Goal: Task Accomplishment & Management: Manage account settings

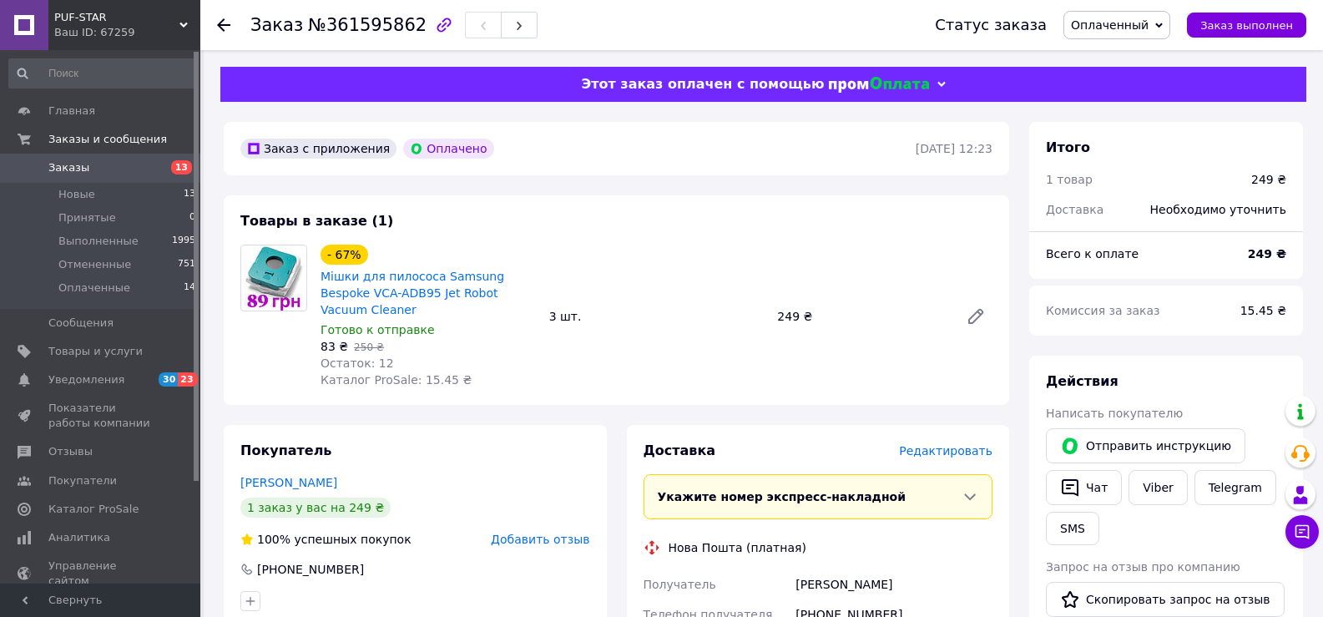
click at [969, 444] on span "Редактировать" at bounding box center [945, 450] width 93 height 13
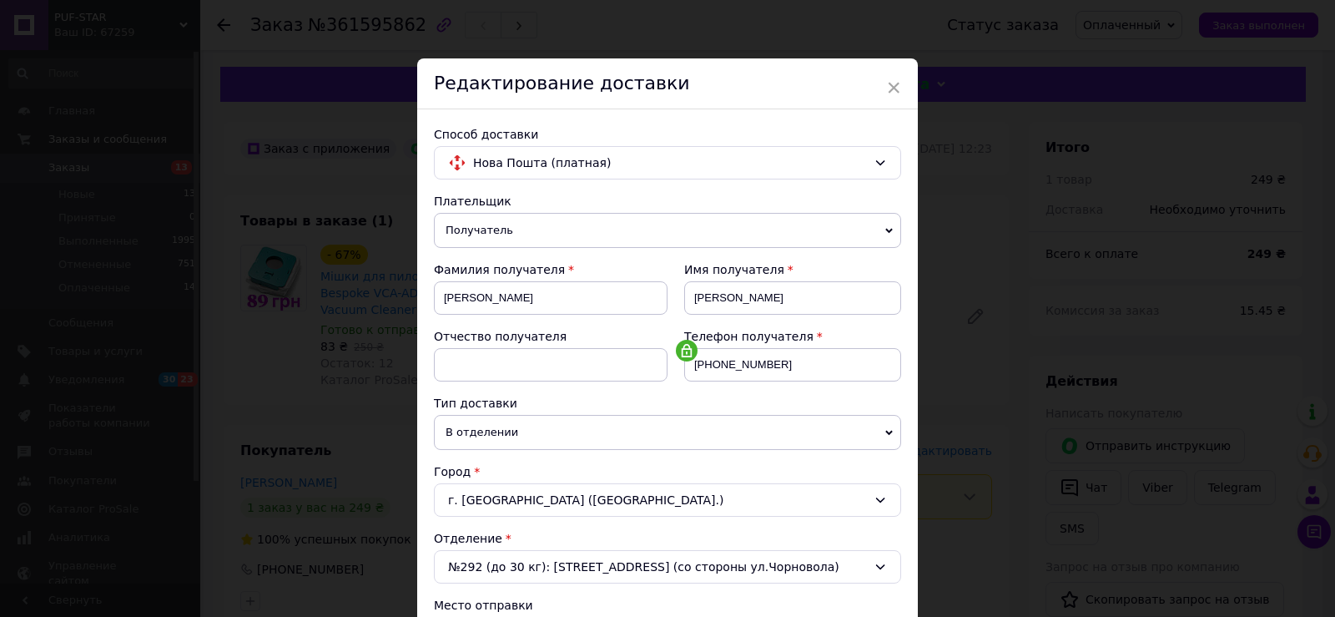
click at [895, 85] on span "×" at bounding box center [893, 87] width 15 height 28
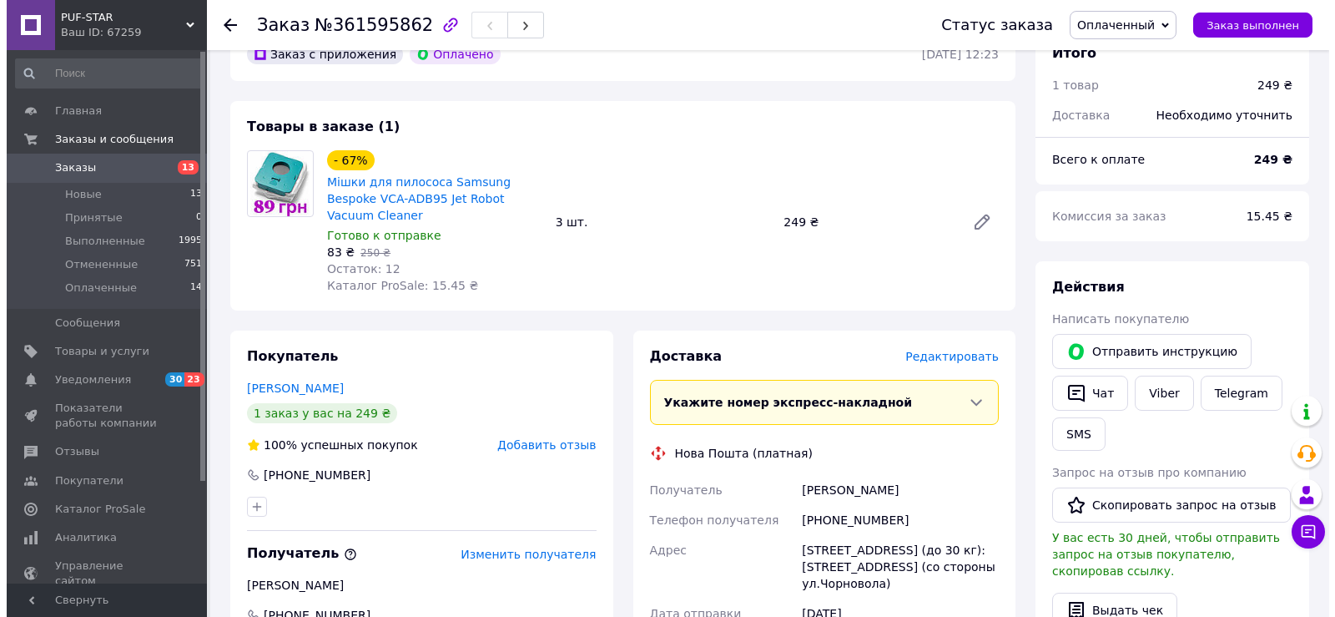
scroll to position [83, 0]
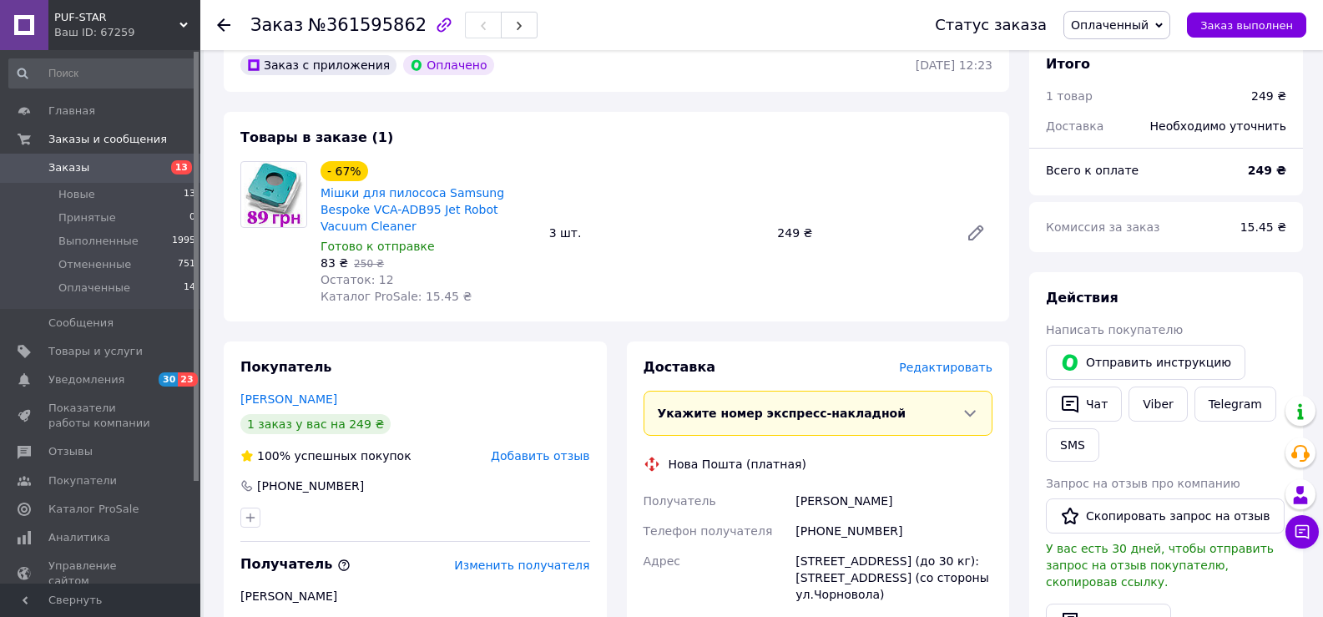
click at [943, 361] on span "Редактировать" at bounding box center [945, 367] width 93 height 13
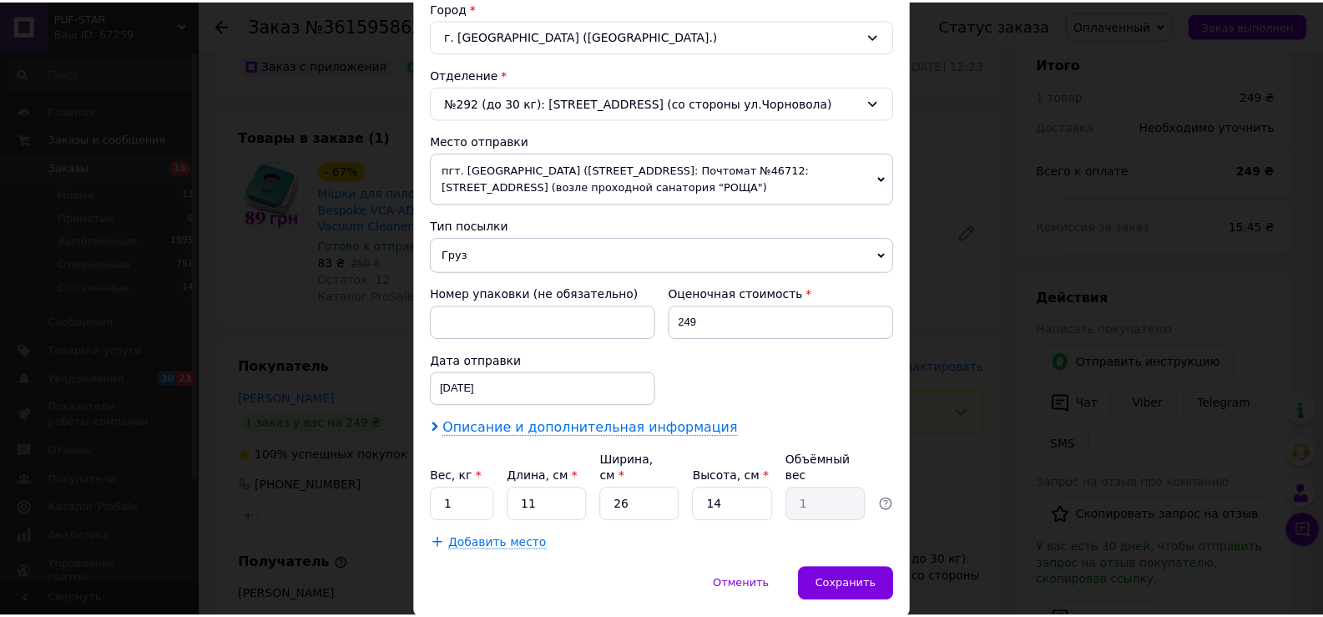
scroll to position [508, 0]
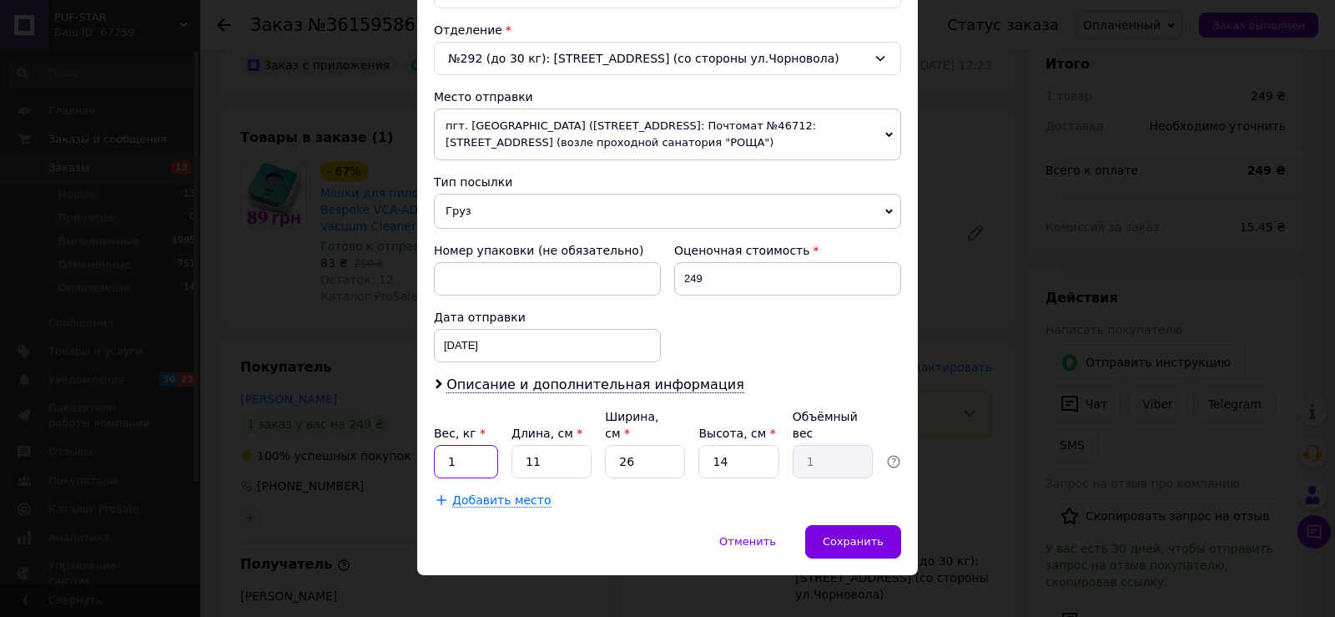
click at [475, 448] on input "1" at bounding box center [466, 461] width 64 height 33
type input "0.1"
drag, startPoint x: 542, startPoint y: 447, endPoint x: 517, endPoint y: 435, distance: 26.9
click at [512, 445] on input "11" at bounding box center [552, 461] width 80 height 33
type input "1"
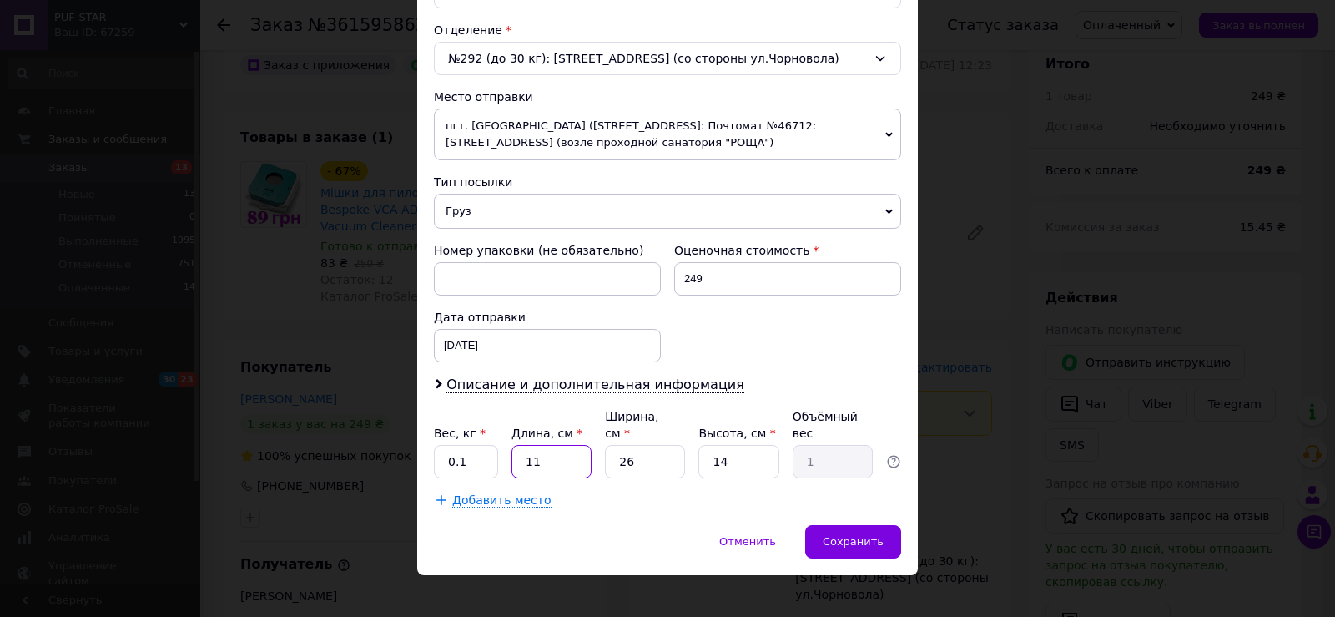
type input "0.1"
type input "14"
type input "1.27"
type input "14.5"
type input "1.32"
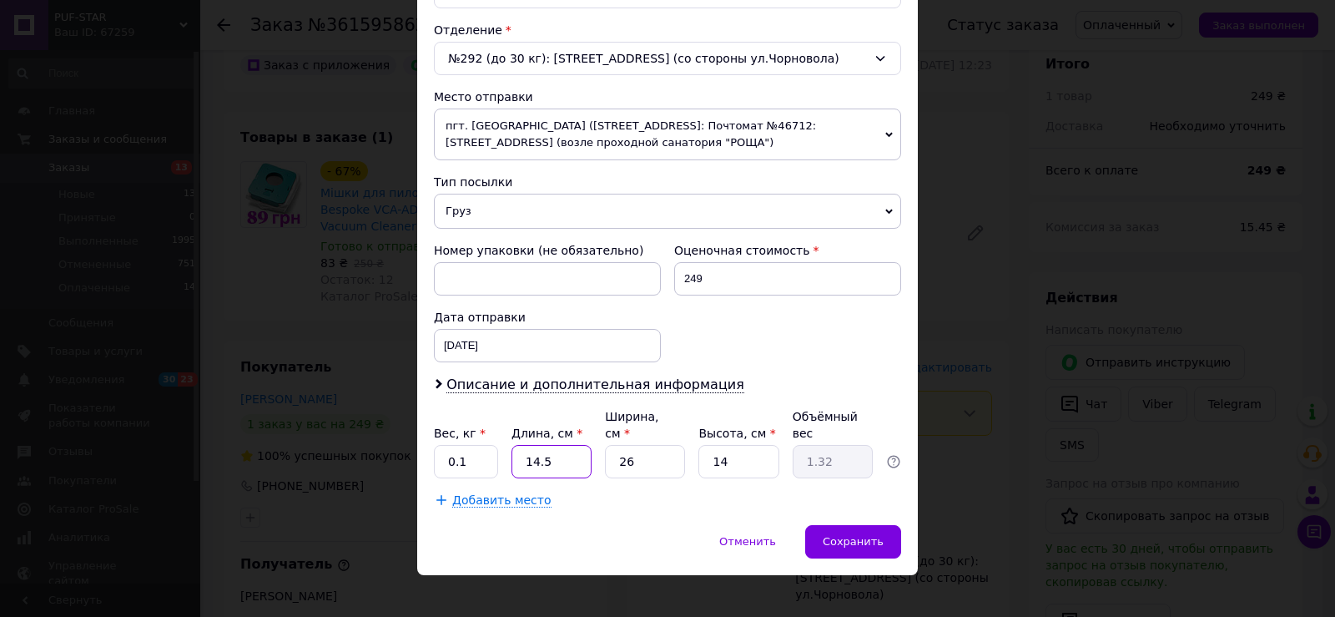
type input "14.5"
drag, startPoint x: 634, startPoint y: 445, endPoint x: 602, endPoint y: 442, distance: 32.6
click at [602, 442] on div "Вес, кг * 0.1 Длина, см * 14.5 Ширина, см * 26 Высота, см * 14 Объёмный вес 1.32" at bounding box center [667, 443] width 467 height 70
type input "1"
type input "0.1"
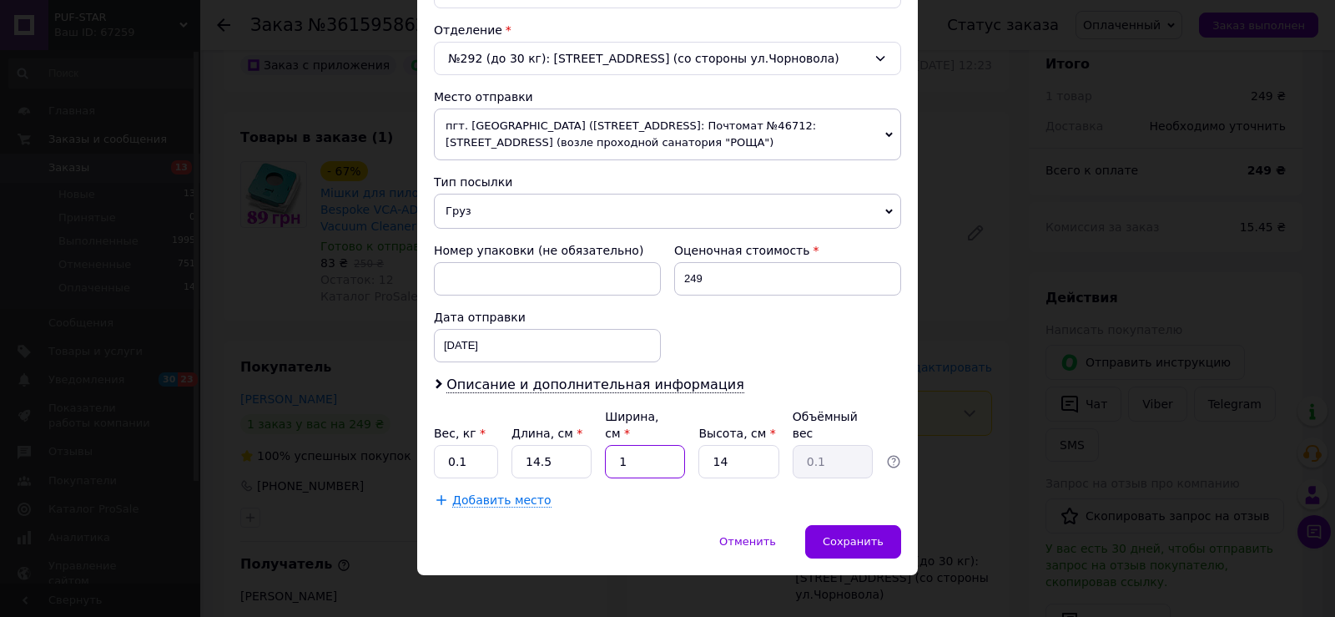
type input "12"
type input "0.61"
type input "12.5"
type input "0.63"
type input "12.5"
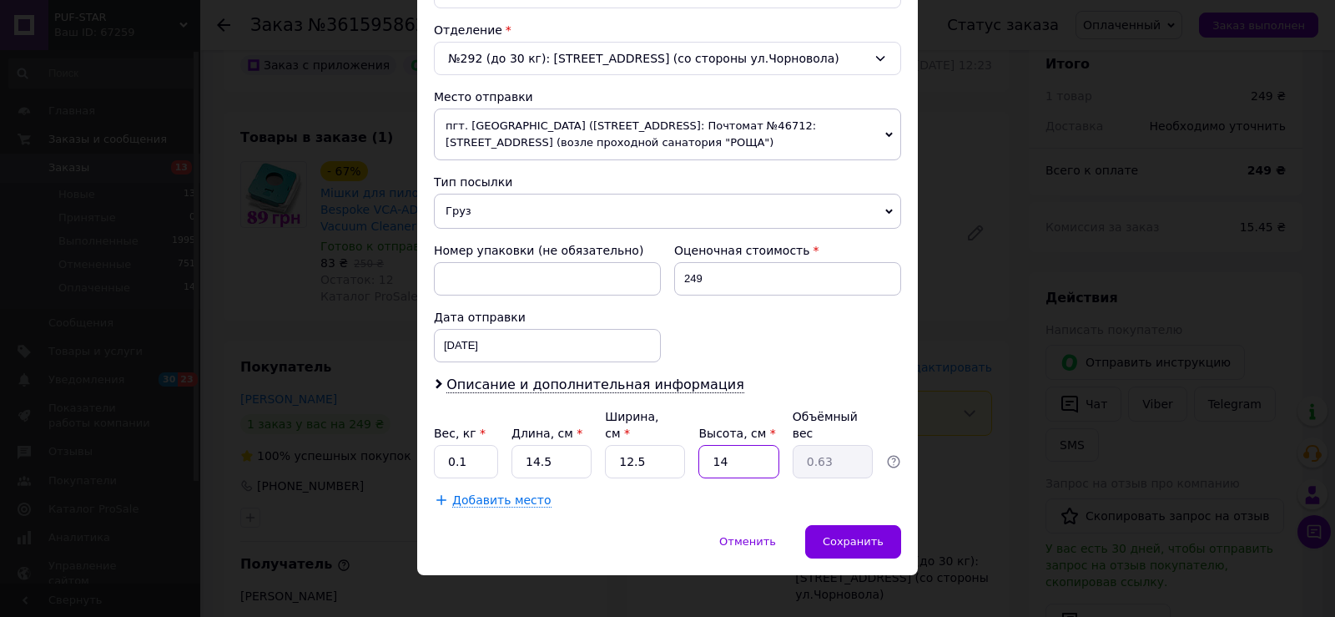
drag, startPoint x: 731, startPoint y: 441, endPoint x: 713, endPoint y: 442, distance: 18.4
click at [713, 445] on input "14" at bounding box center [739, 461] width 80 height 33
type input "6"
type input "0.27"
type input "6"
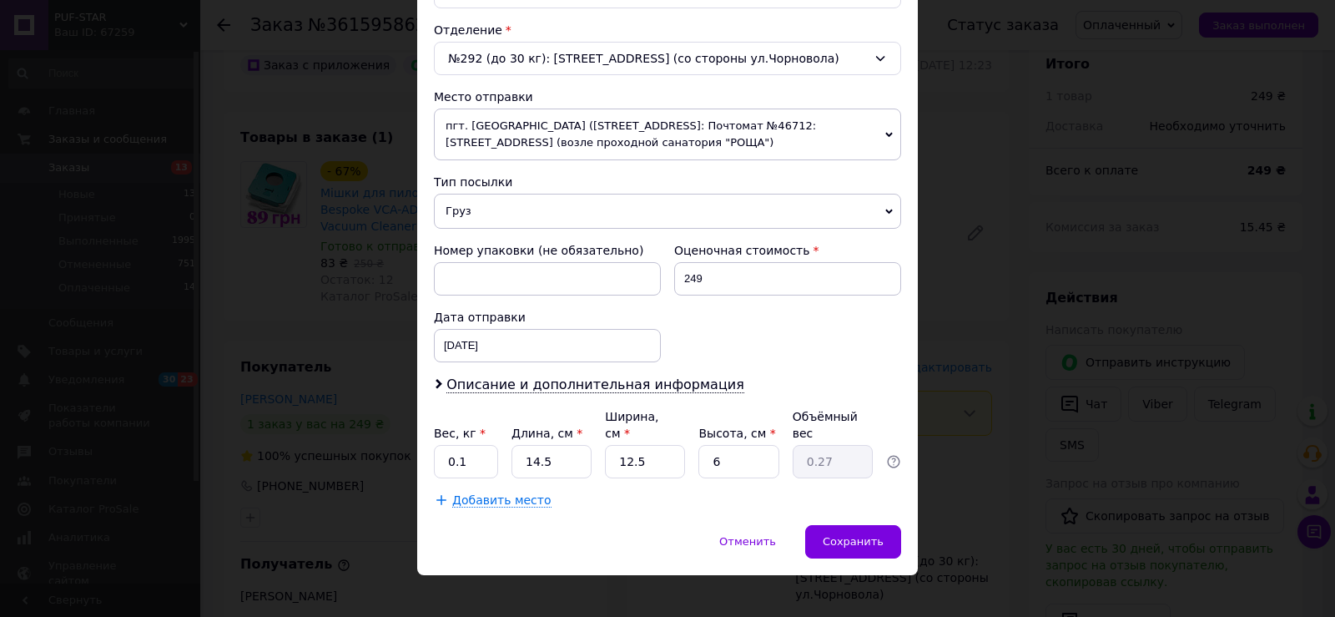
click at [667, 506] on div "Способ доставки Нова Пошта (платная) Плательщик Получатель Отправитель Фамилия …" at bounding box center [667, 63] width 501 height 924
click at [868, 535] on span "Сохранить" at bounding box center [853, 541] width 61 height 13
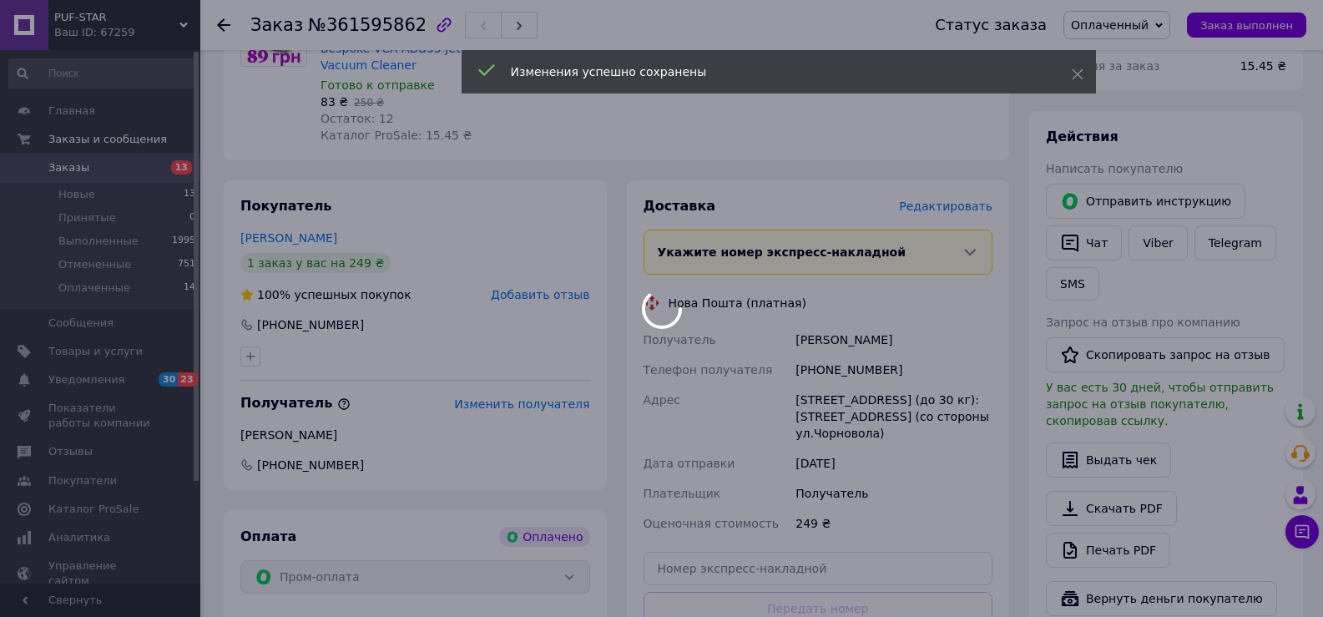
scroll to position [417, 0]
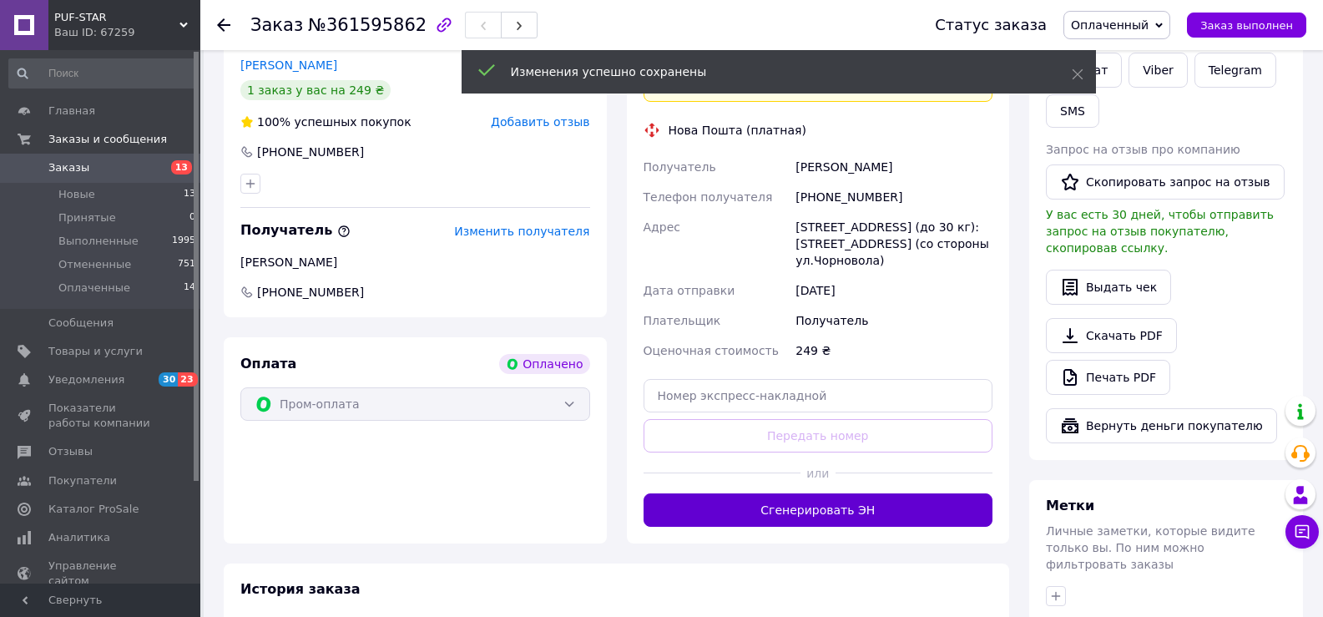
click at [864, 497] on button "Сгенерировать ЭН" at bounding box center [818, 509] width 350 height 33
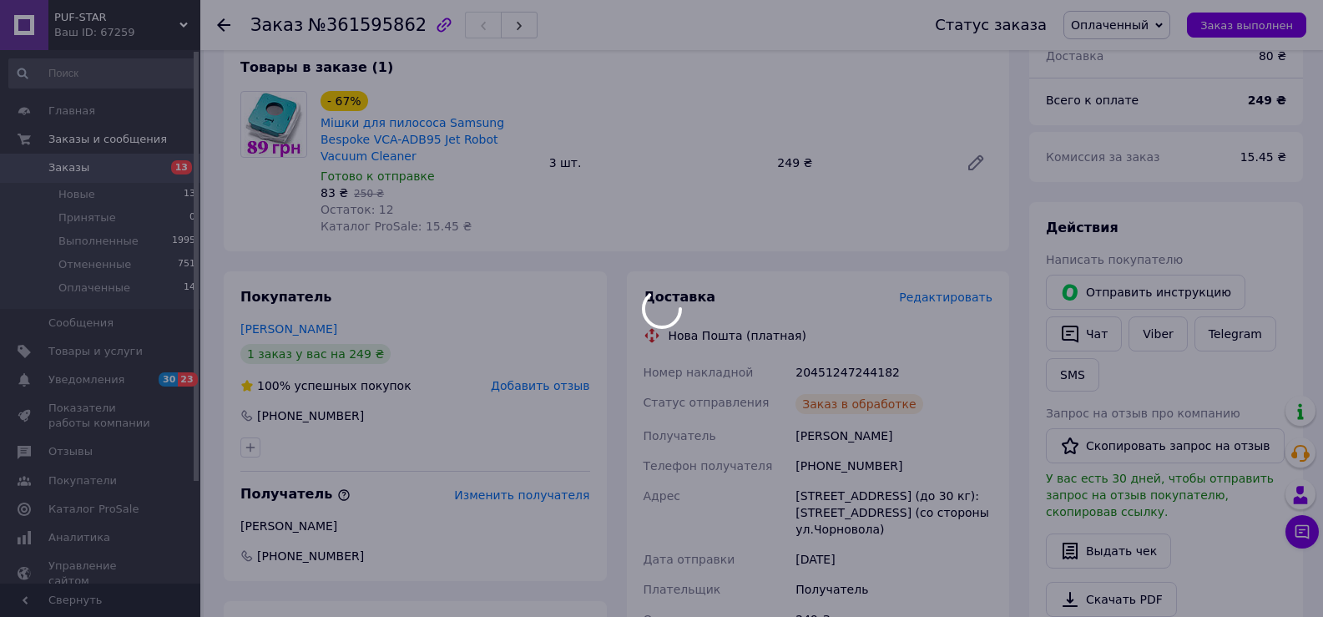
scroll to position [334, 0]
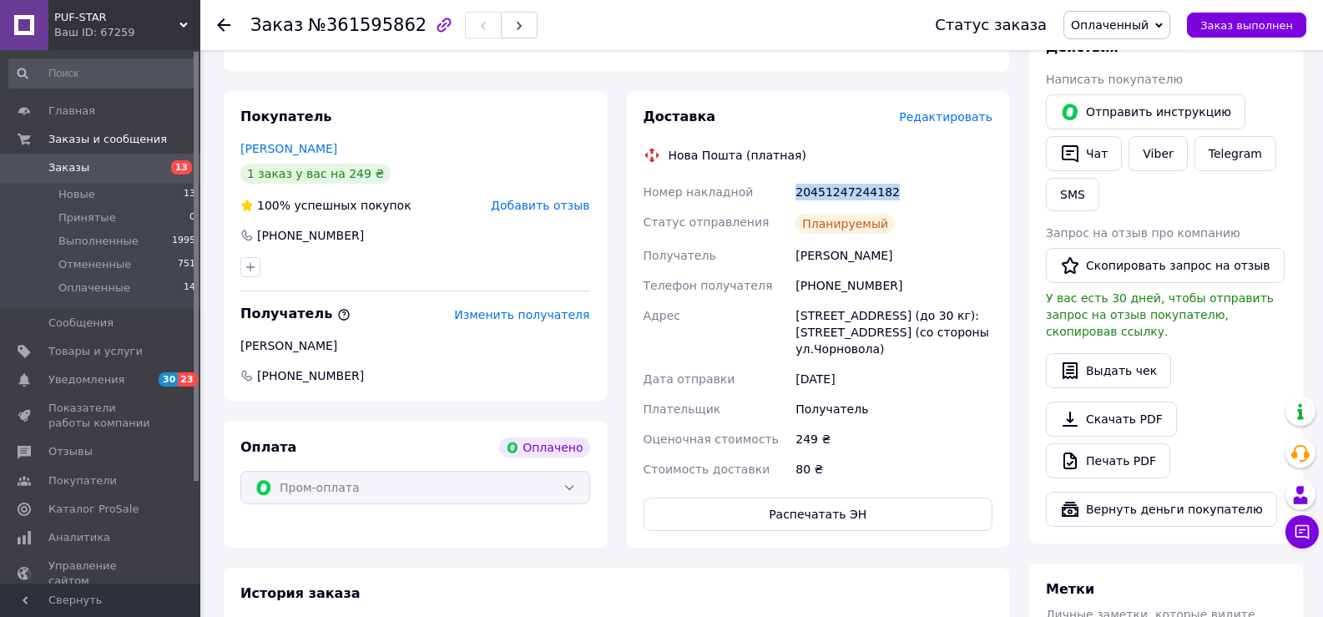
drag, startPoint x: 799, startPoint y: 169, endPoint x: 903, endPoint y: 166, distance: 104.4
click at [906, 177] on div "20451247244182" at bounding box center [894, 192] width 204 height 30
copy div "20451247244182"
click at [1160, 149] on link "Viber" at bounding box center [1157, 153] width 58 height 35
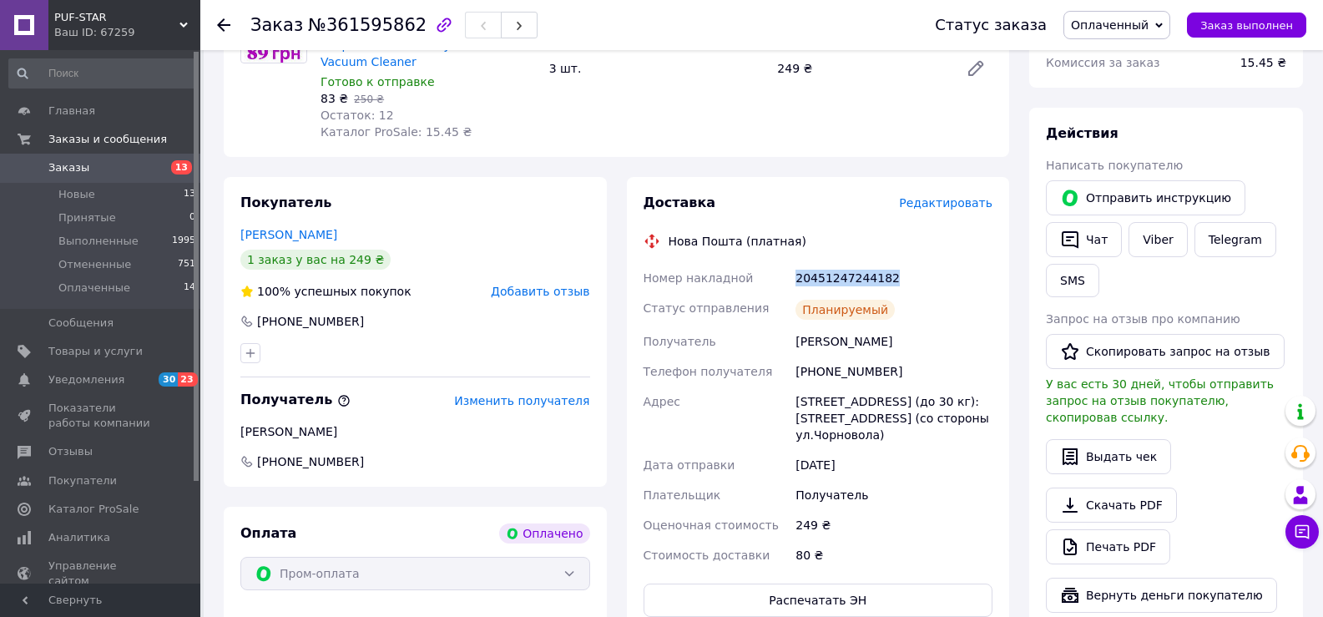
scroll to position [250, 0]
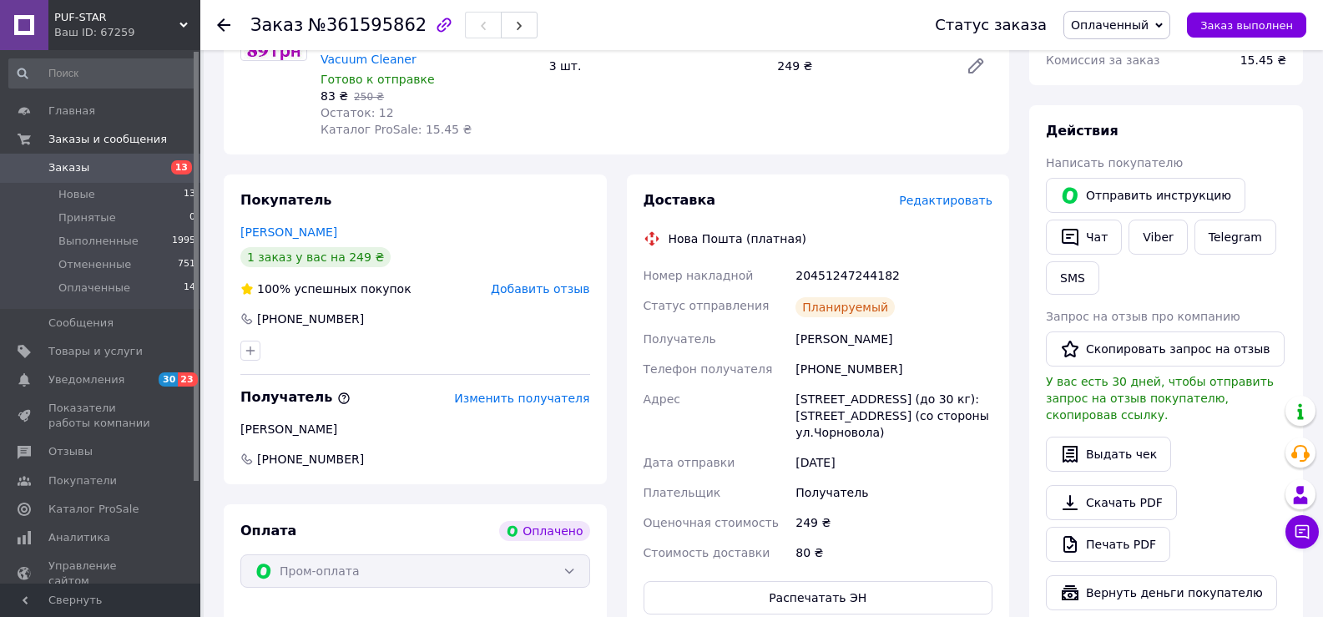
click at [945, 290] on div "Планируемый" at bounding box center [894, 306] width 204 height 33
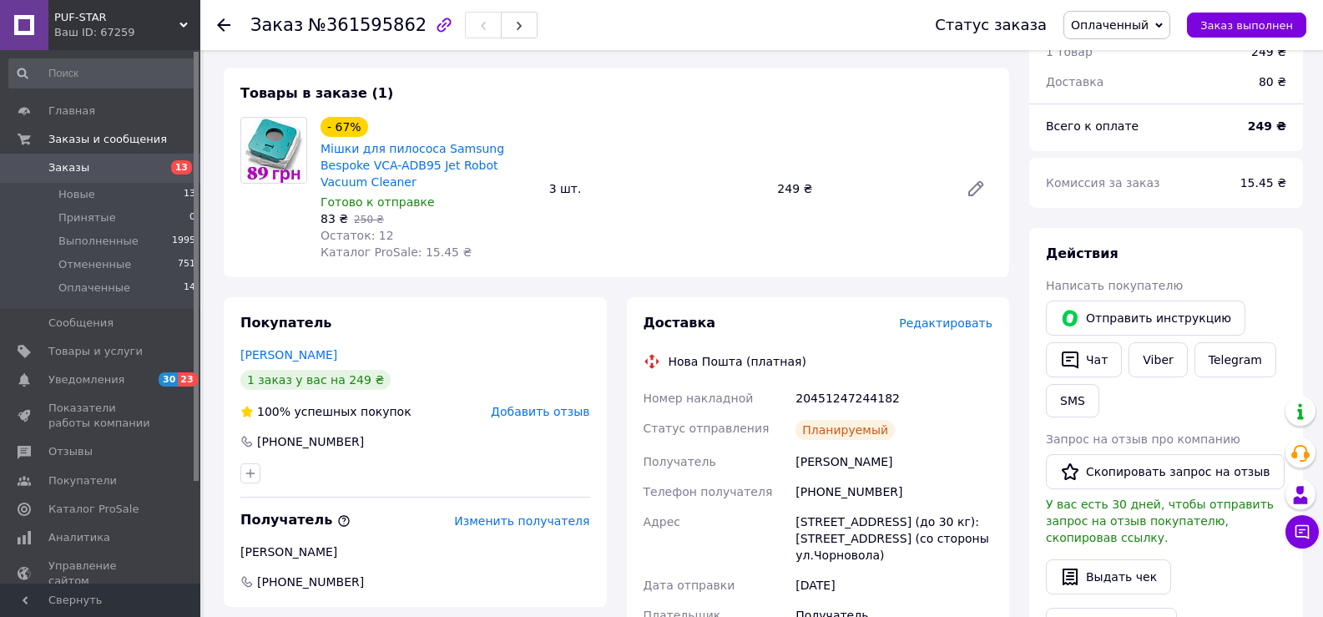
scroll to position [0, 0]
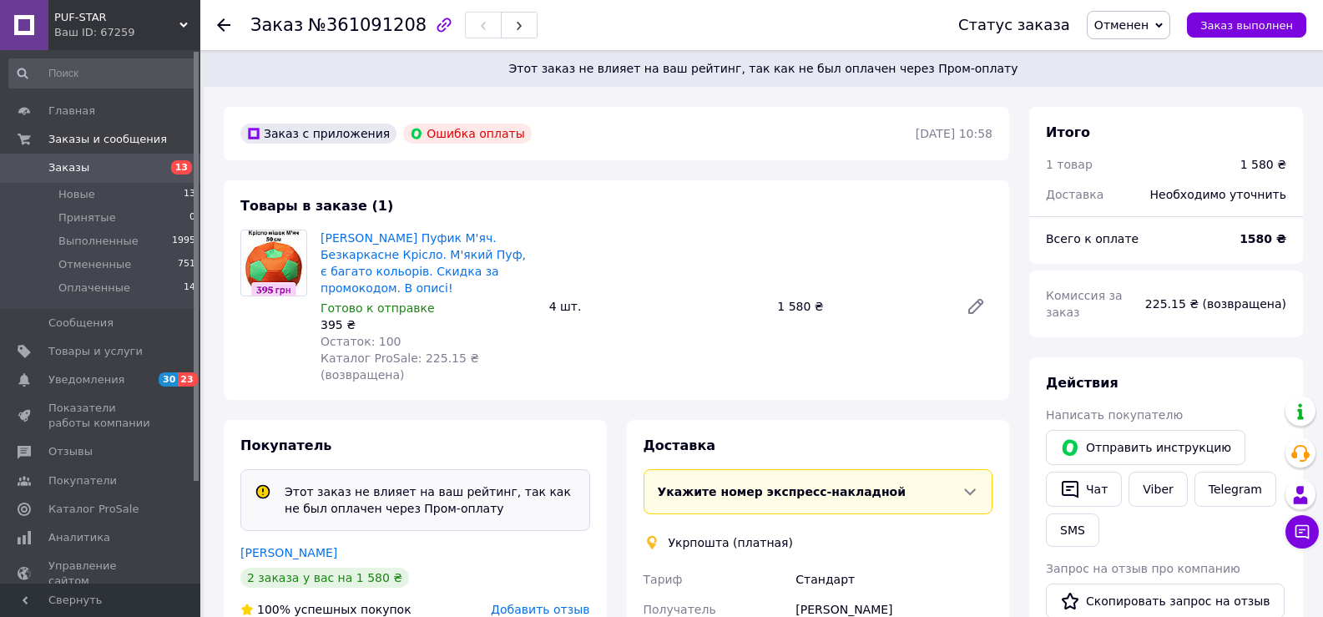
scroll to position [167, 0]
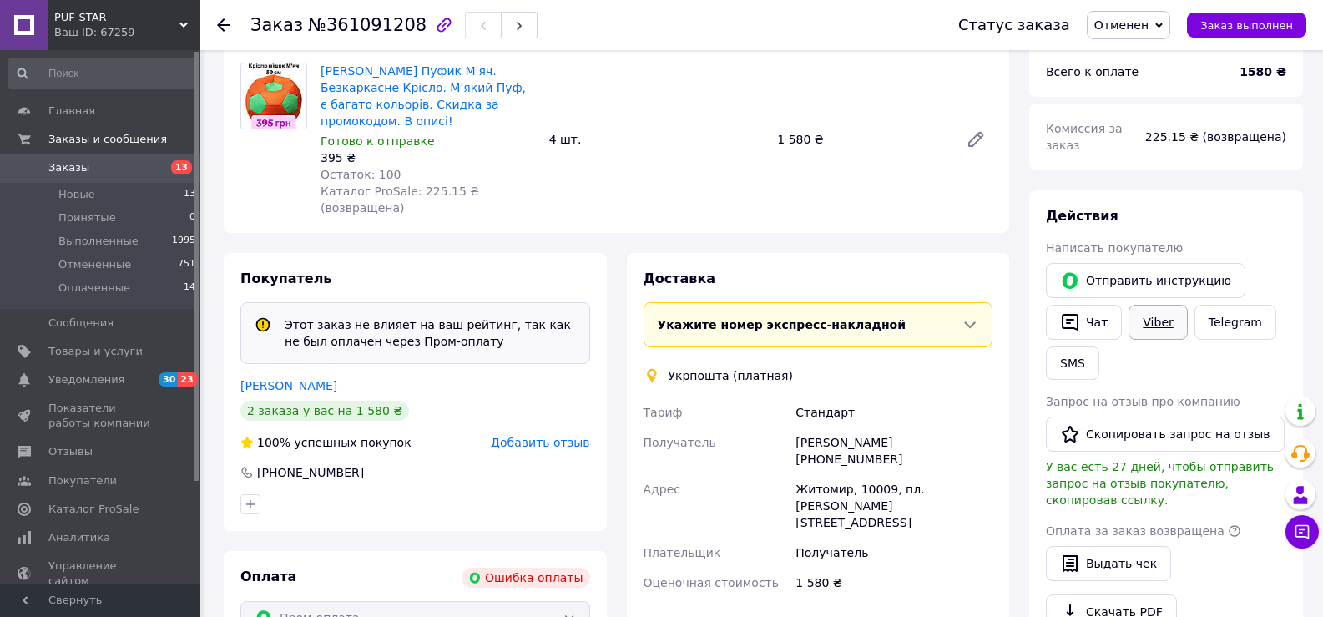
click at [1164, 305] on link "Viber" at bounding box center [1157, 322] width 58 height 35
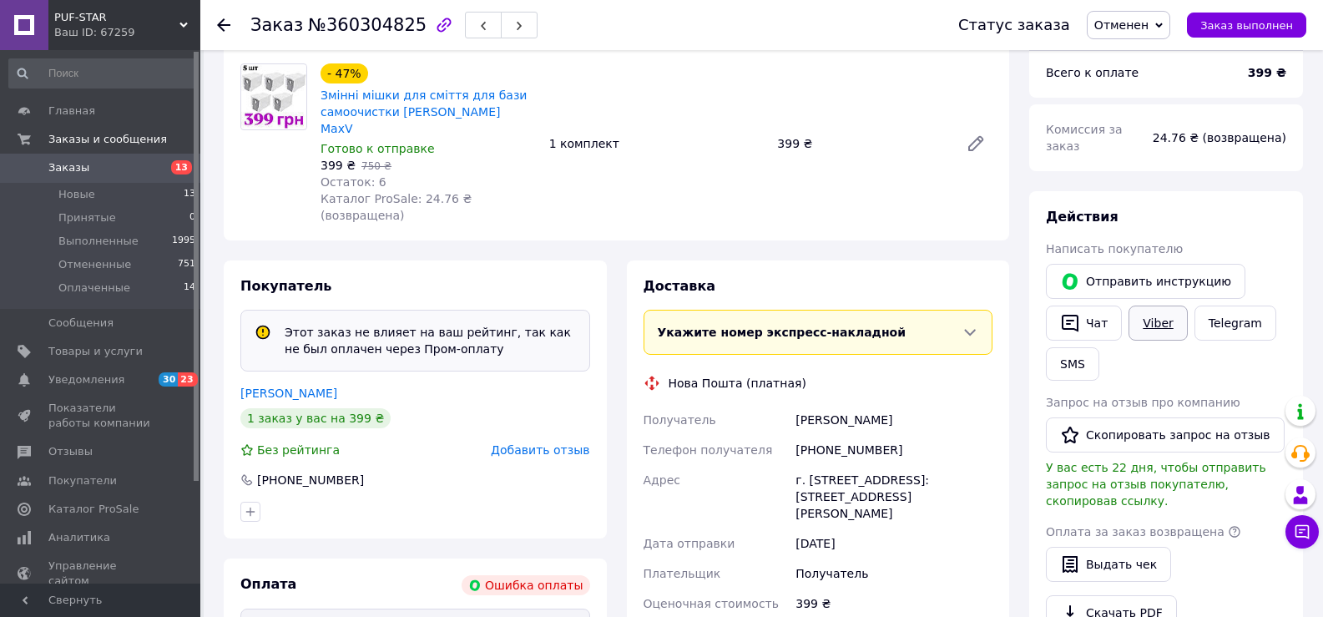
scroll to position [167, 0]
click at [1165, 305] on link "Viber" at bounding box center [1157, 322] width 58 height 35
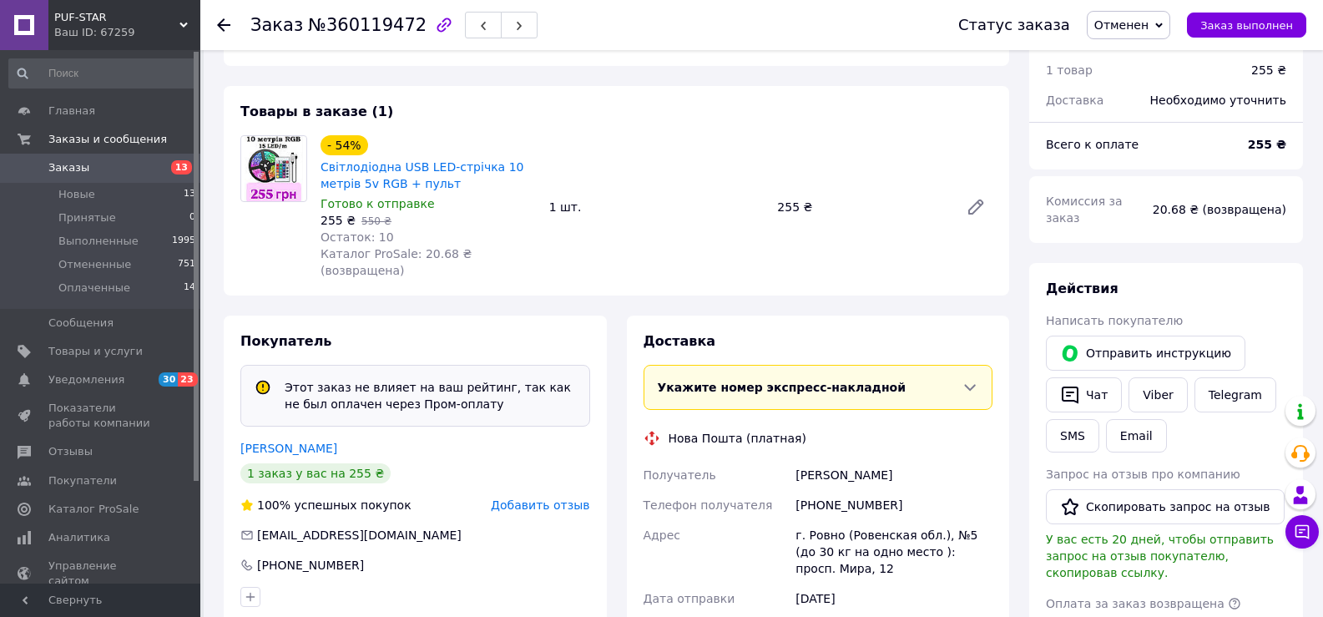
scroll to position [120, 0]
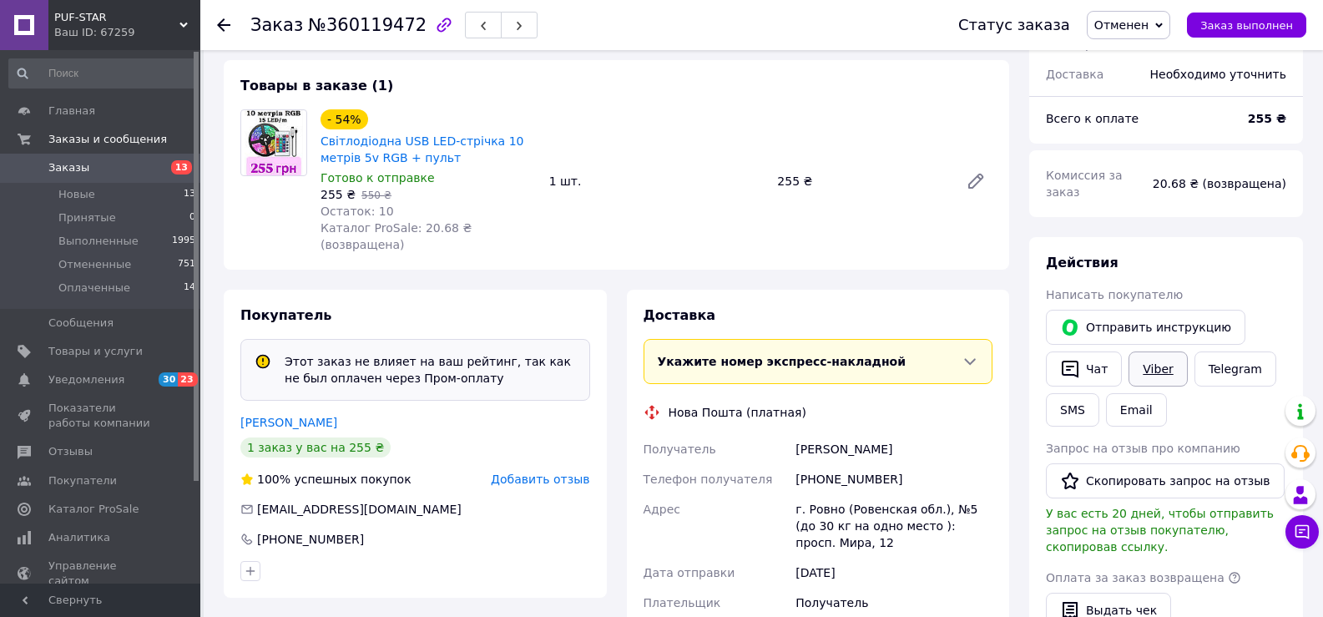
click at [1150, 352] on link "Viber" at bounding box center [1157, 368] width 58 height 35
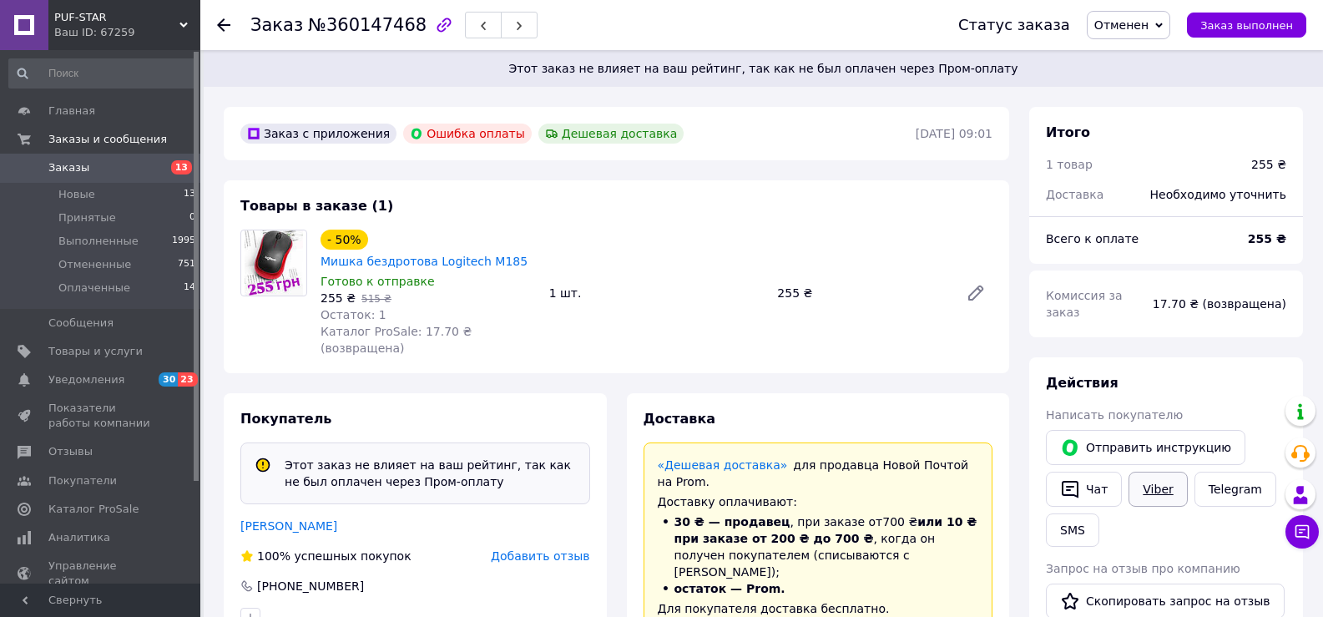
click at [1166, 480] on link "Viber" at bounding box center [1157, 489] width 58 height 35
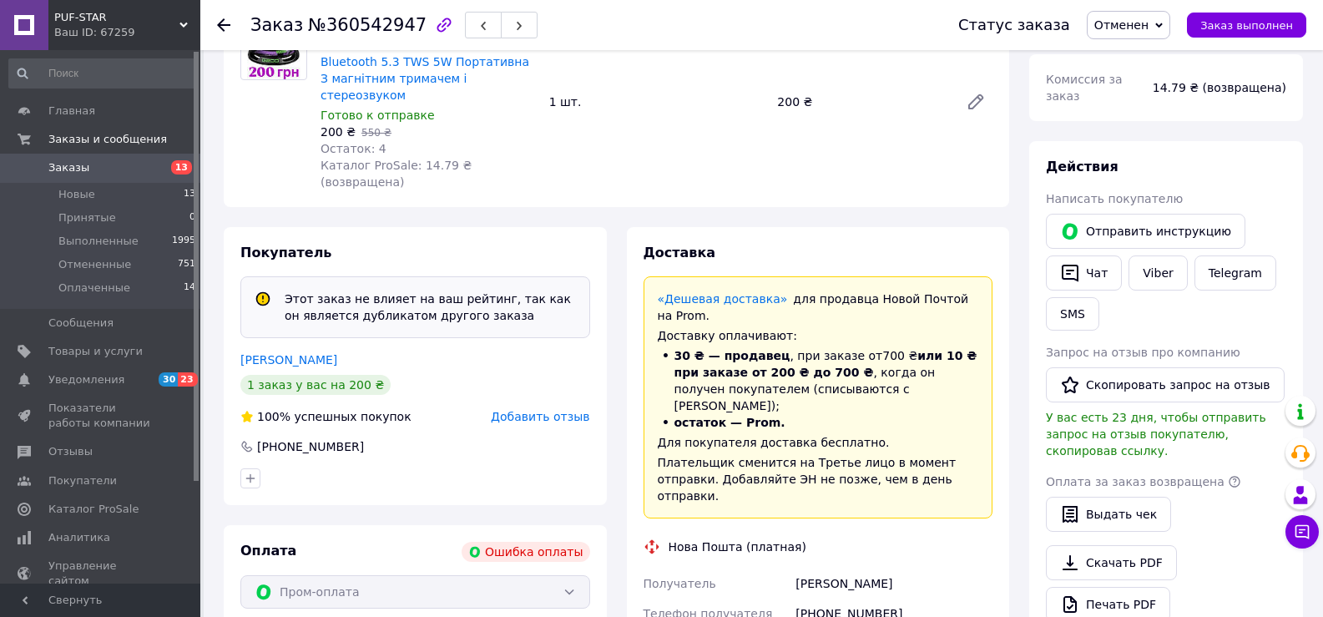
scroll to position [63, 0]
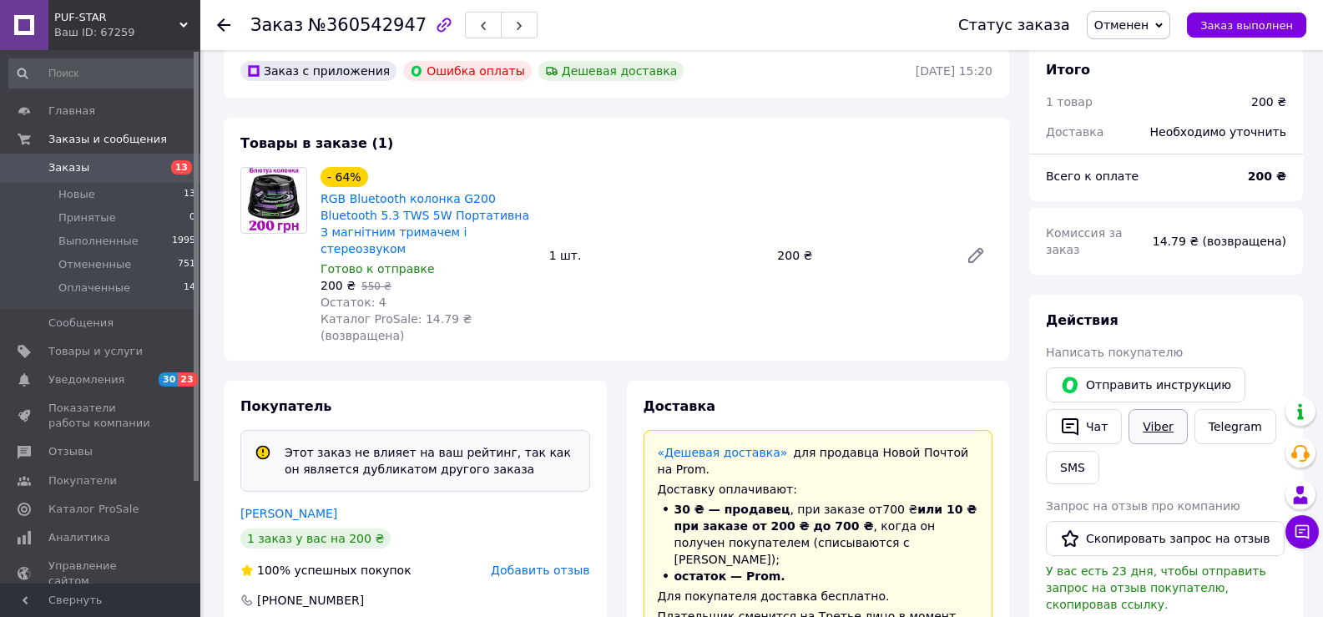
click at [1161, 411] on link "Viber" at bounding box center [1157, 426] width 58 height 35
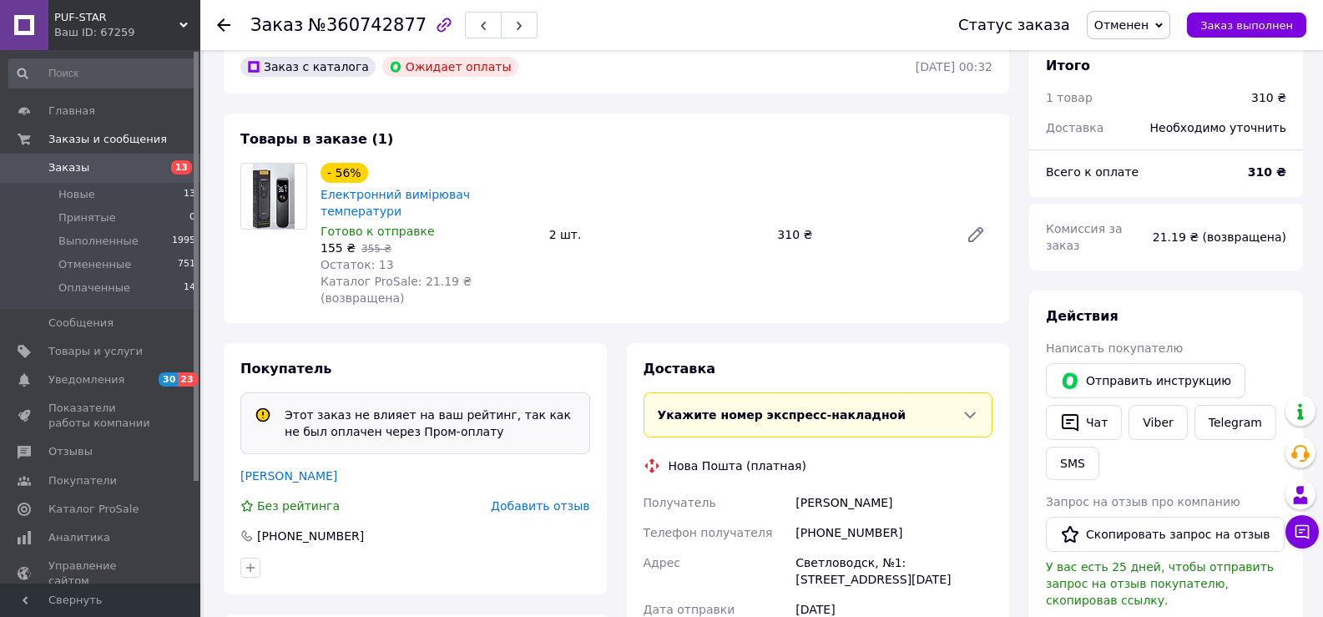
scroll to position [167, 0]
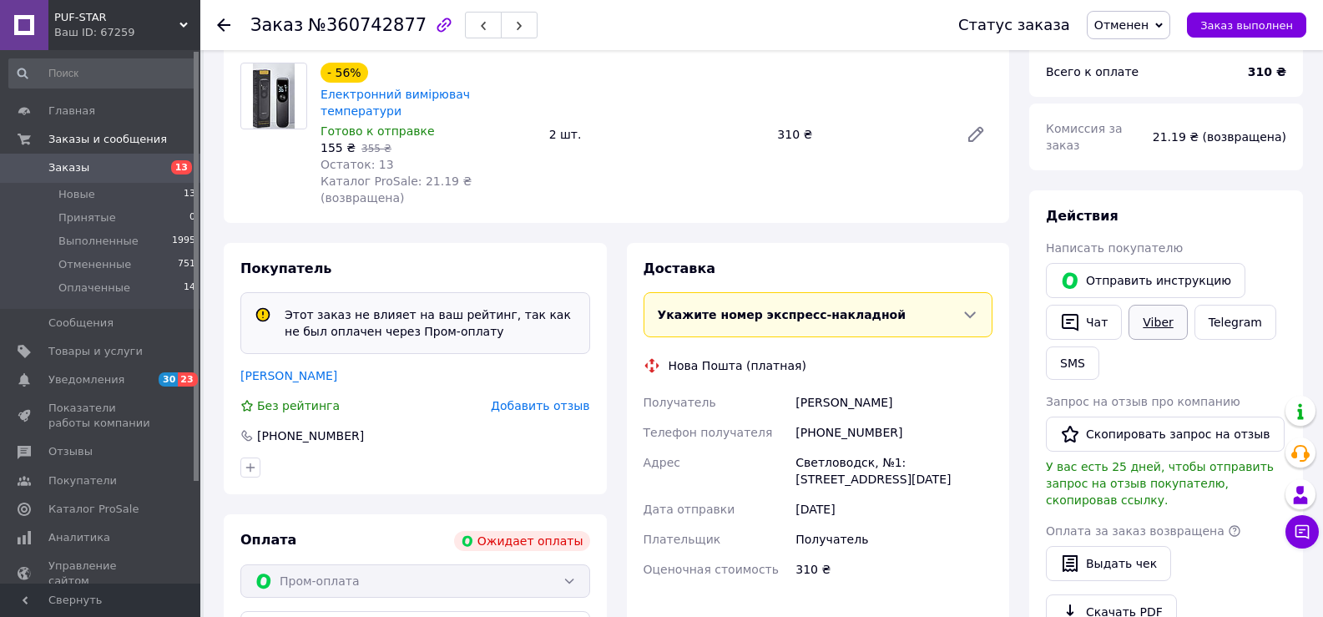
click at [1156, 307] on link "Viber" at bounding box center [1157, 322] width 58 height 35
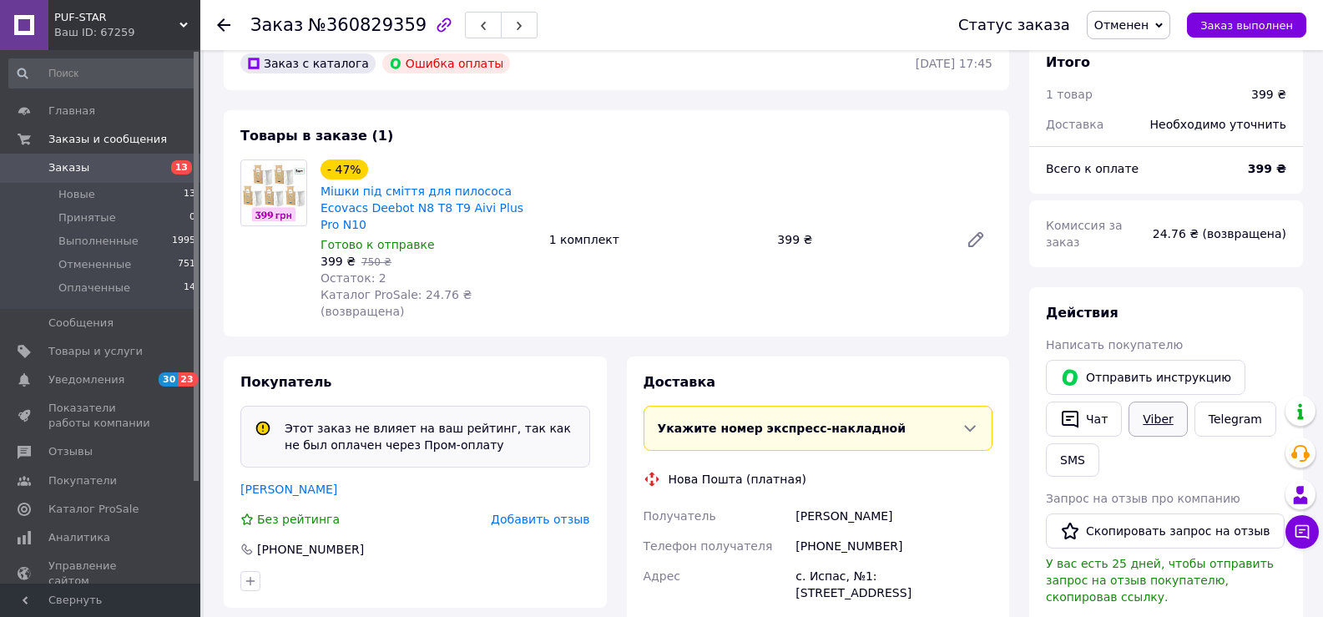
scroll to position [167, 0]
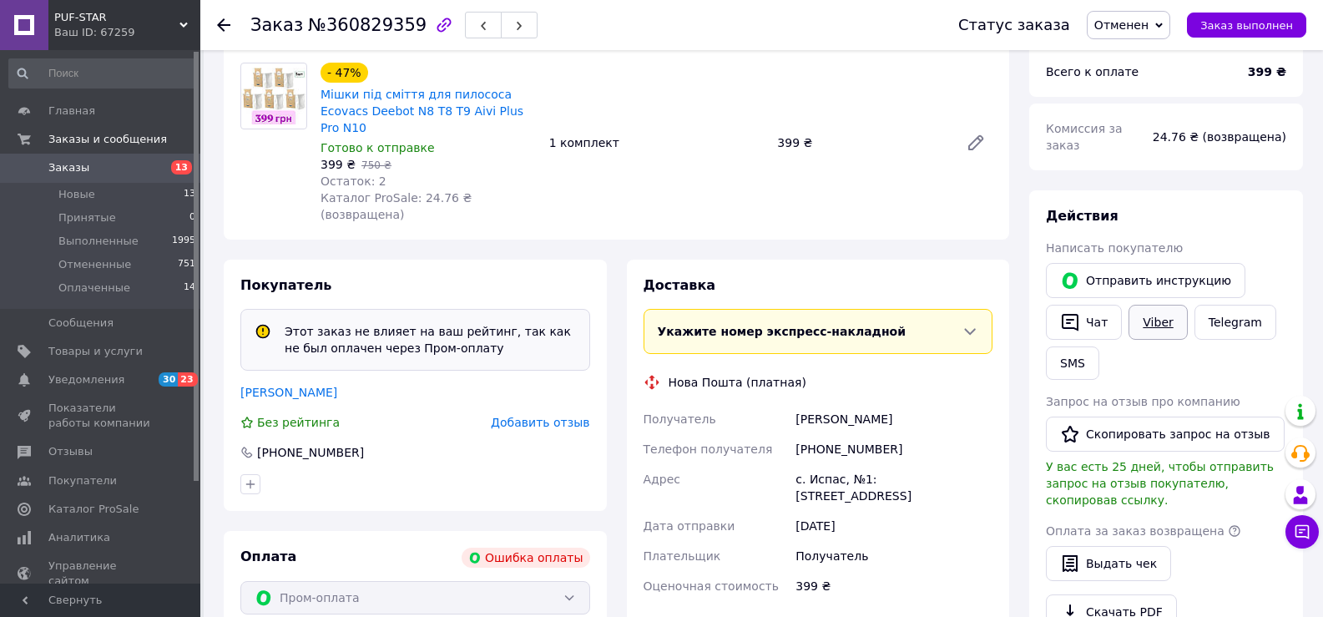
click at [1163, 305] on link "Viber" at bounding box center [1157, 322] width 58 height 35
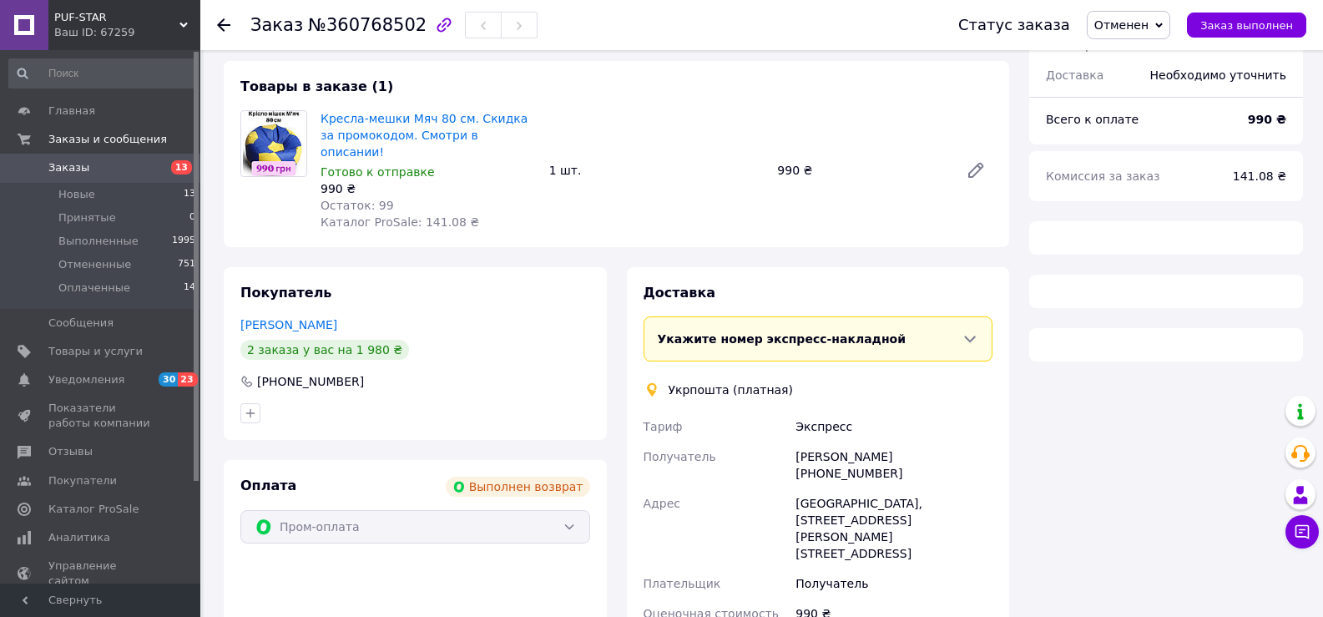
scroll to position [119, 0]
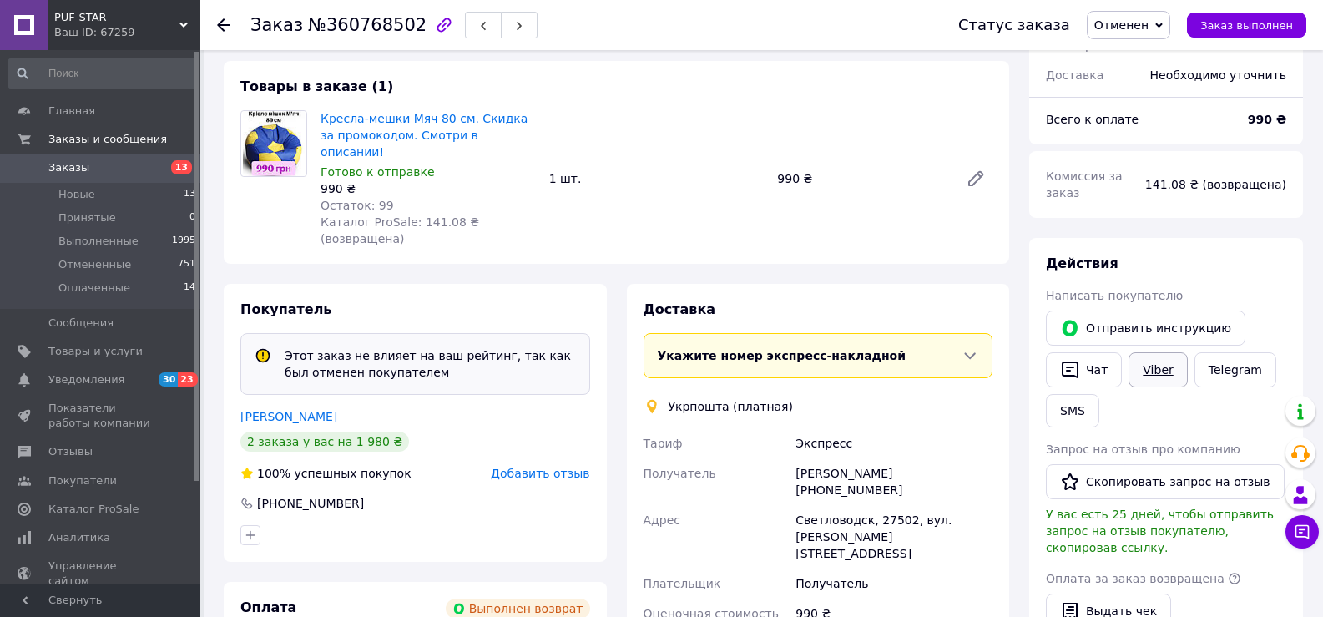
click at [1157, 356] on link "Viber" at bounding box center [1157, 369] width 58 height 35
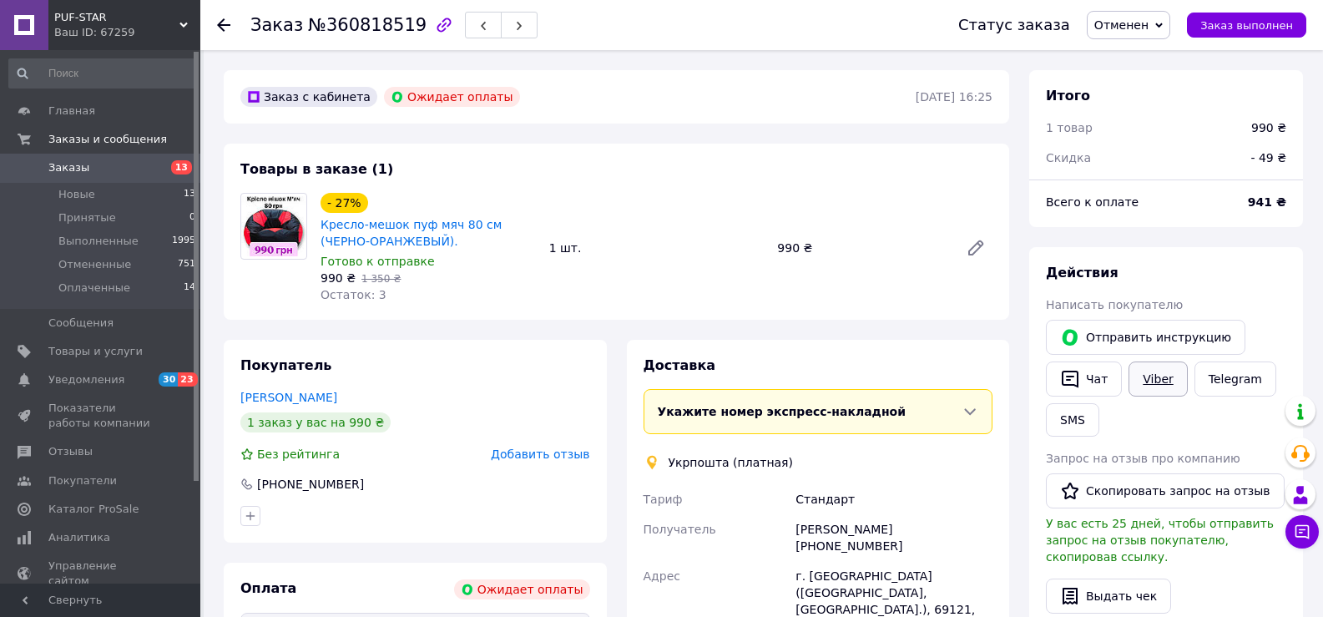
click at [1153, 374] on link "Viber" at bounding box center [1157, 378] width 58 height 35
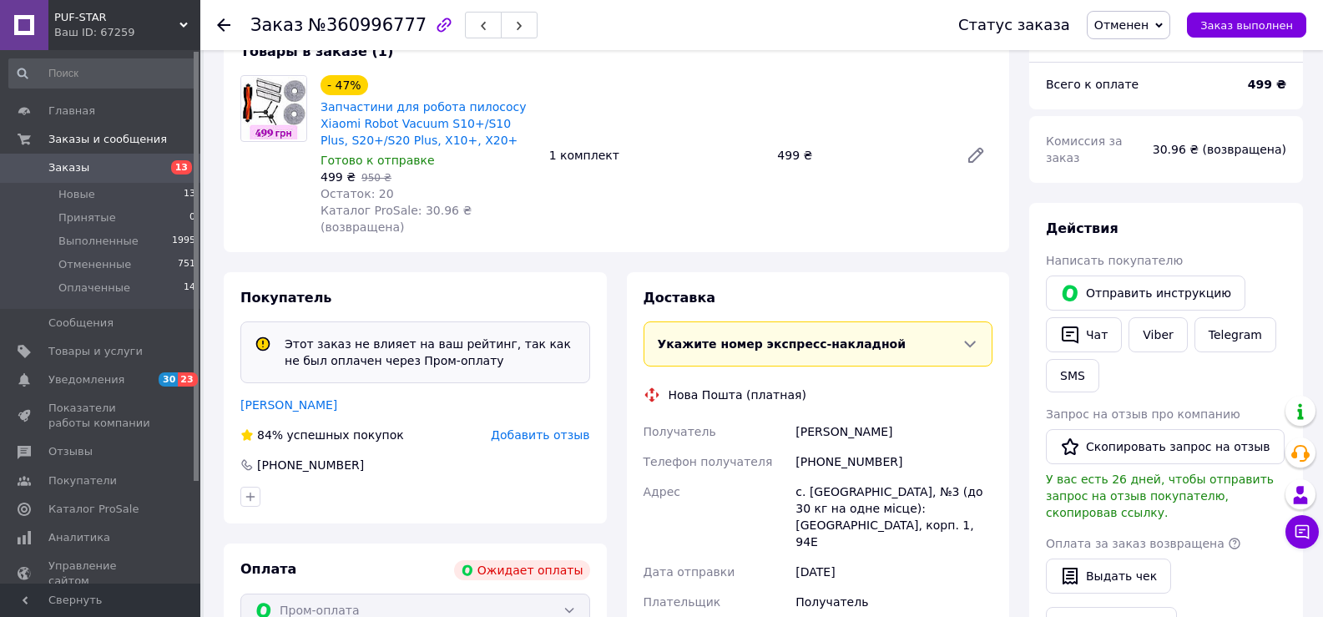
scroll to position [167, 0]
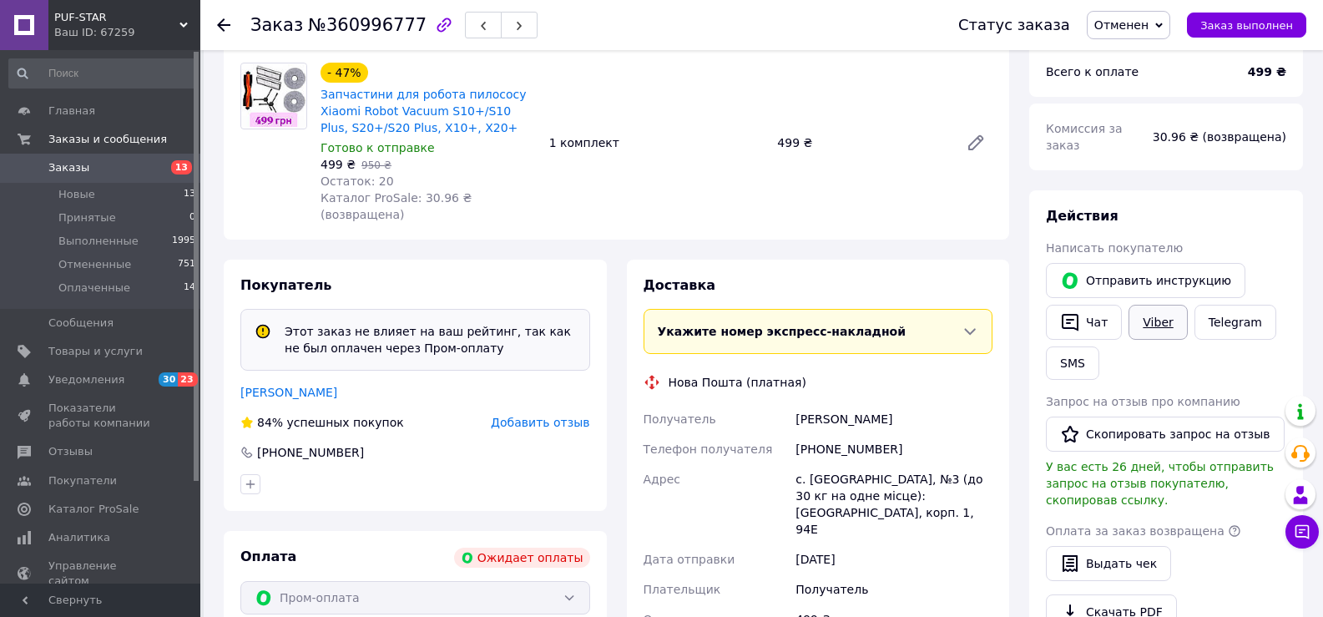
click at [1153, 312] on link "Viber" at bounding box center [1157, 322] width 58 height 35
